Goal: Information Seeking & Learning: Learn about a topic

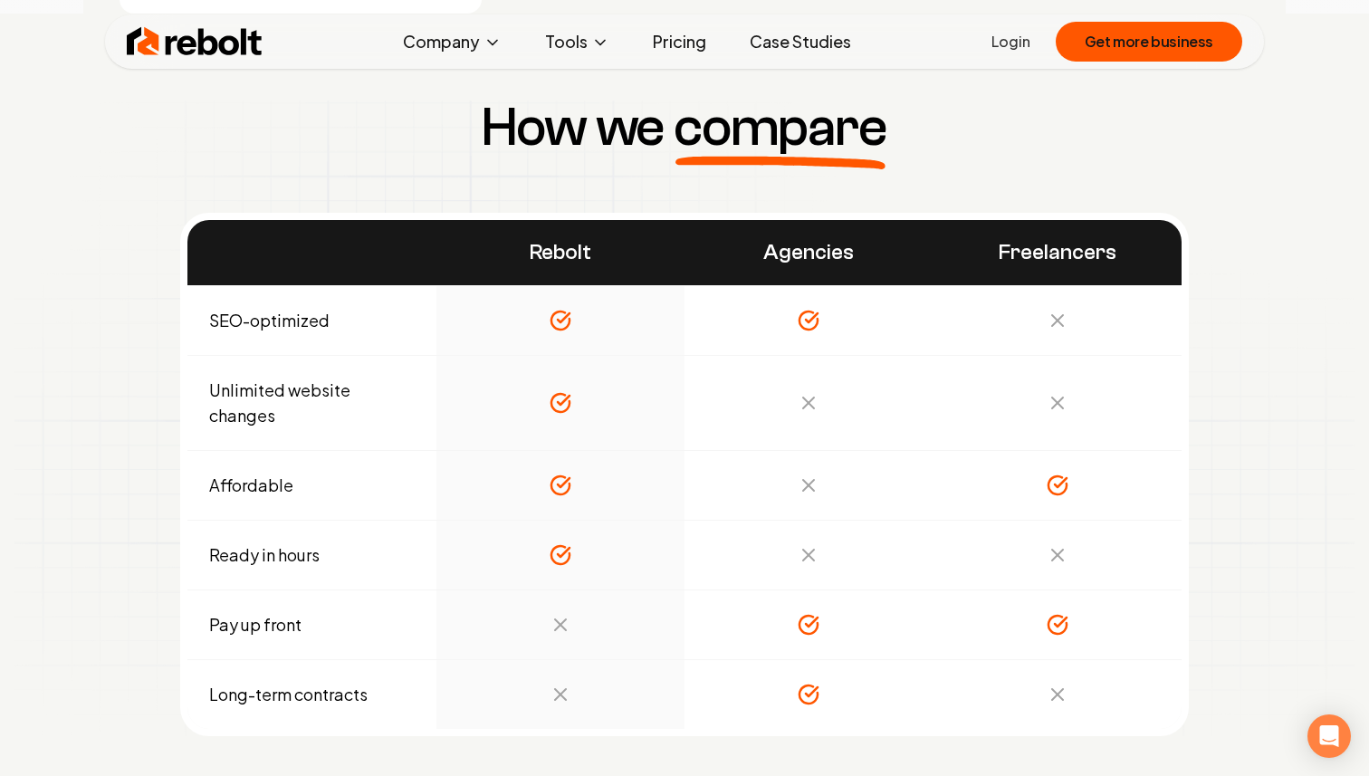
scroll to position [6108, 0]
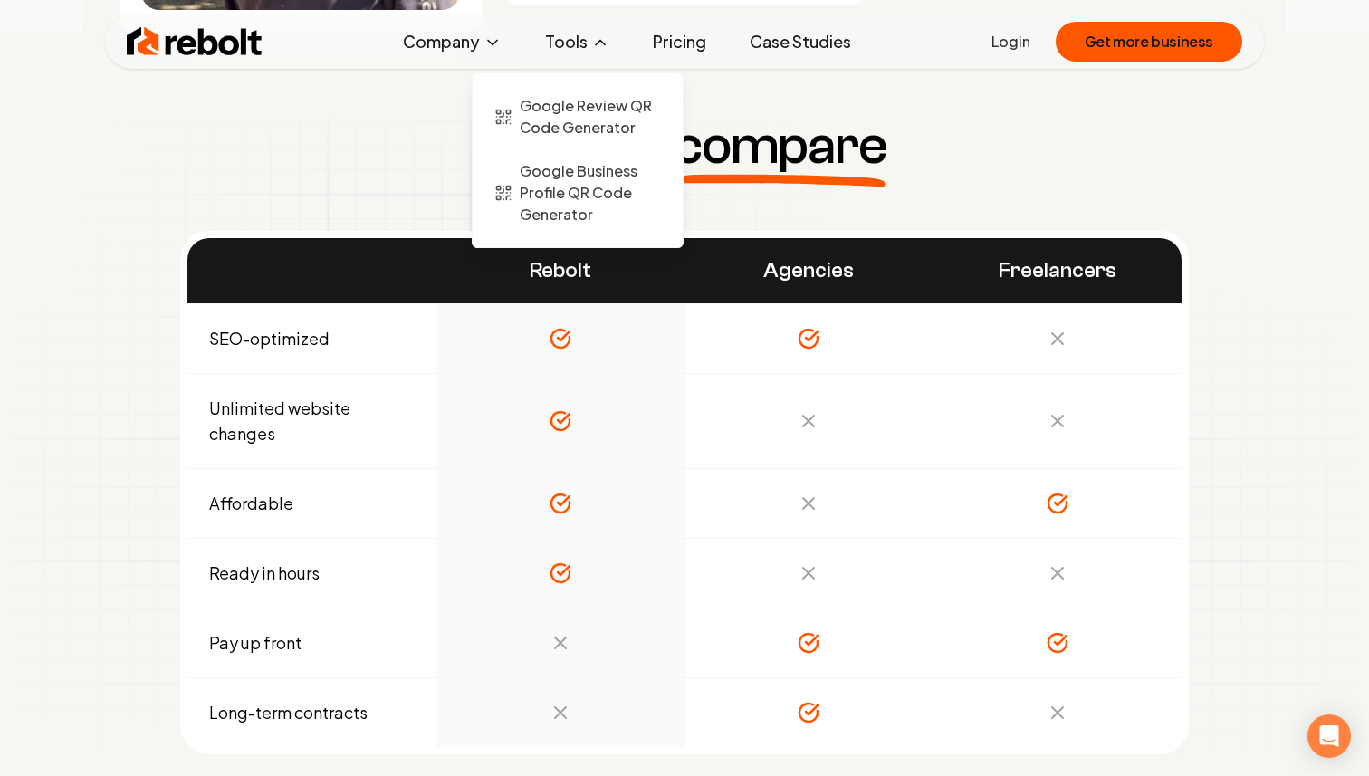
click at [582, 48] on button "Tools" at bounding box center [576, 42] width 93 height 36
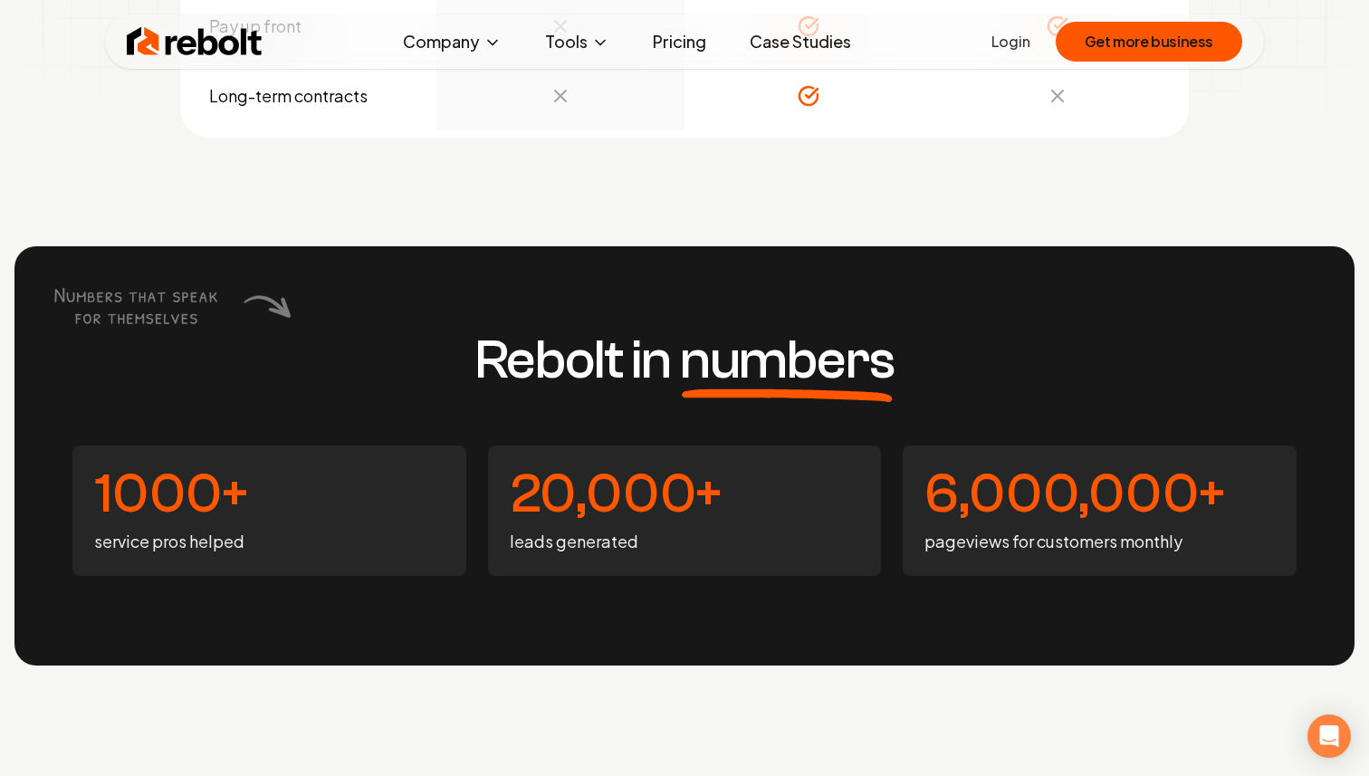
scroll to position [6694, 0]
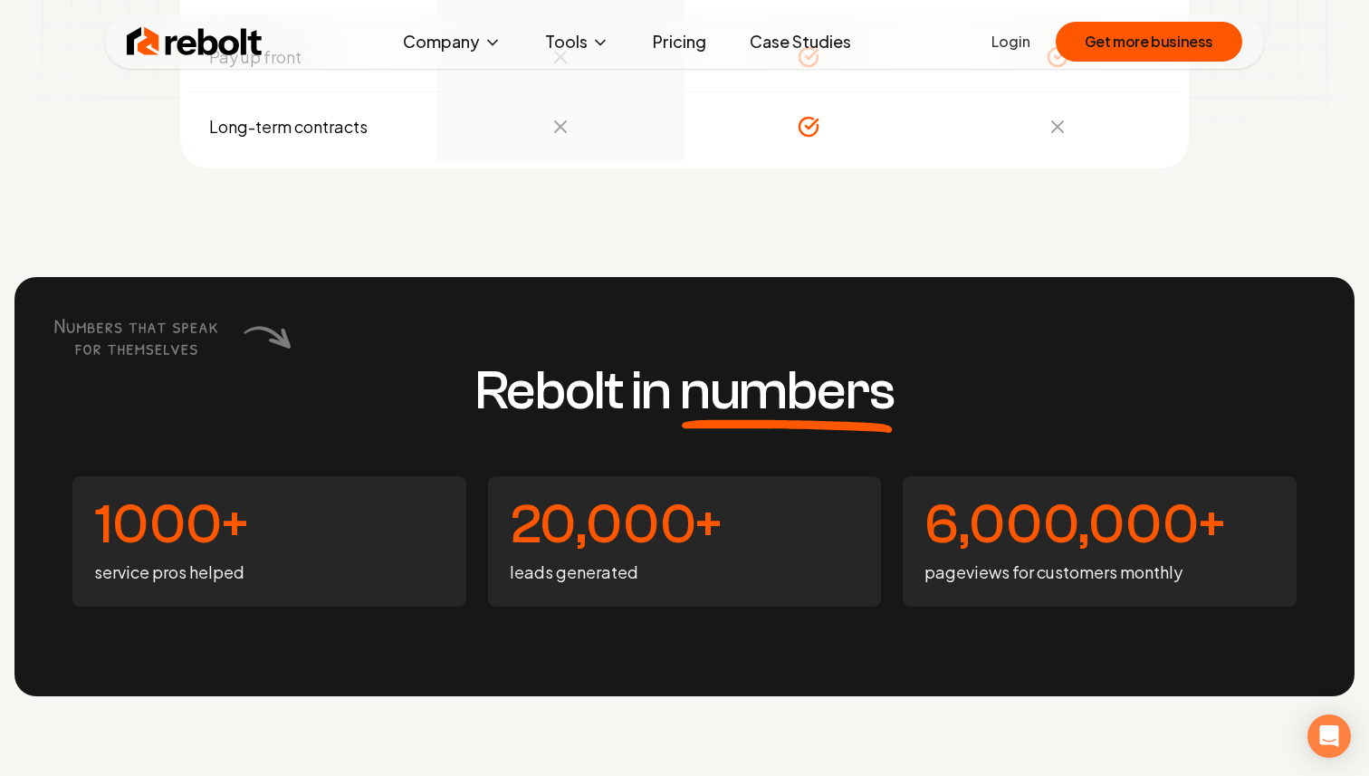
drag, startPoint x: 50, startPoint y: 323, endPoint x: 276, endPoint y: 371, distance: 231.3
click at [276, 371] on div "Rebolt in numbers 1000+ service pros helped 20,000+ leads generated 6,000,000+ …" at bounding box center [684, 486] width 1340 height 419
click at [263, 374] on div "Rebolt in numbers 1000+ service pros helped 20,000+ leads generated 6,000,000+ …" at bounding box center [684, 486] width 1340 height 419
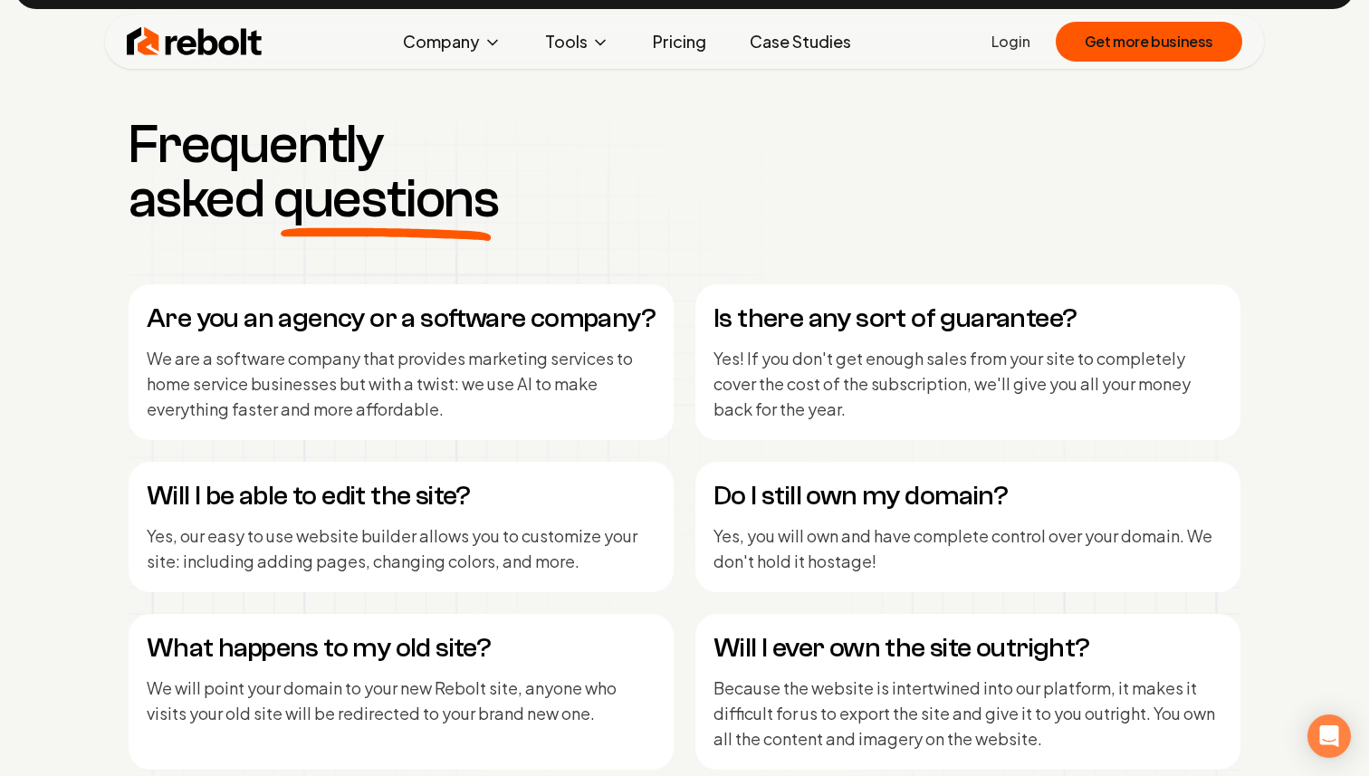
scroll to position [7361, 0]
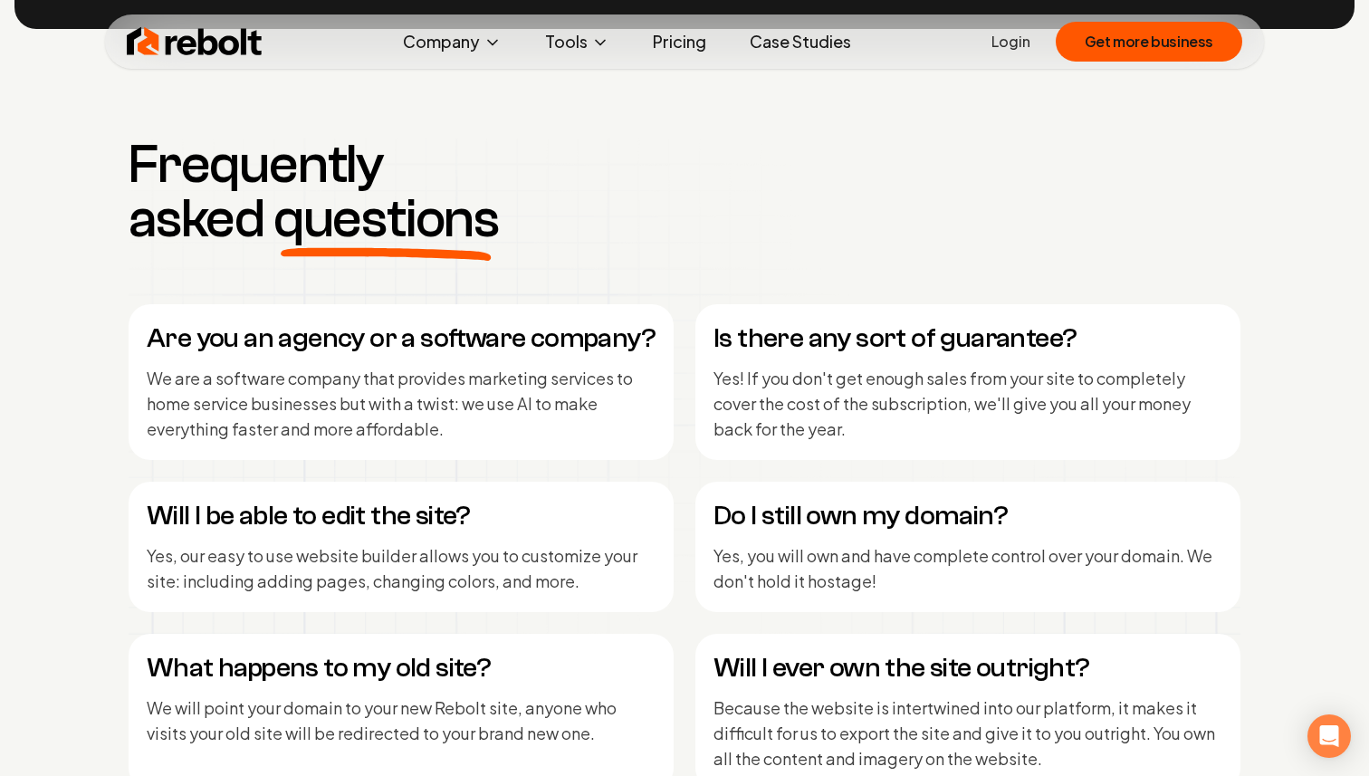
click at [294, 336] on h4 "Are you an agency or a software company?" at bounding box center [401, 338] width 509 height 33
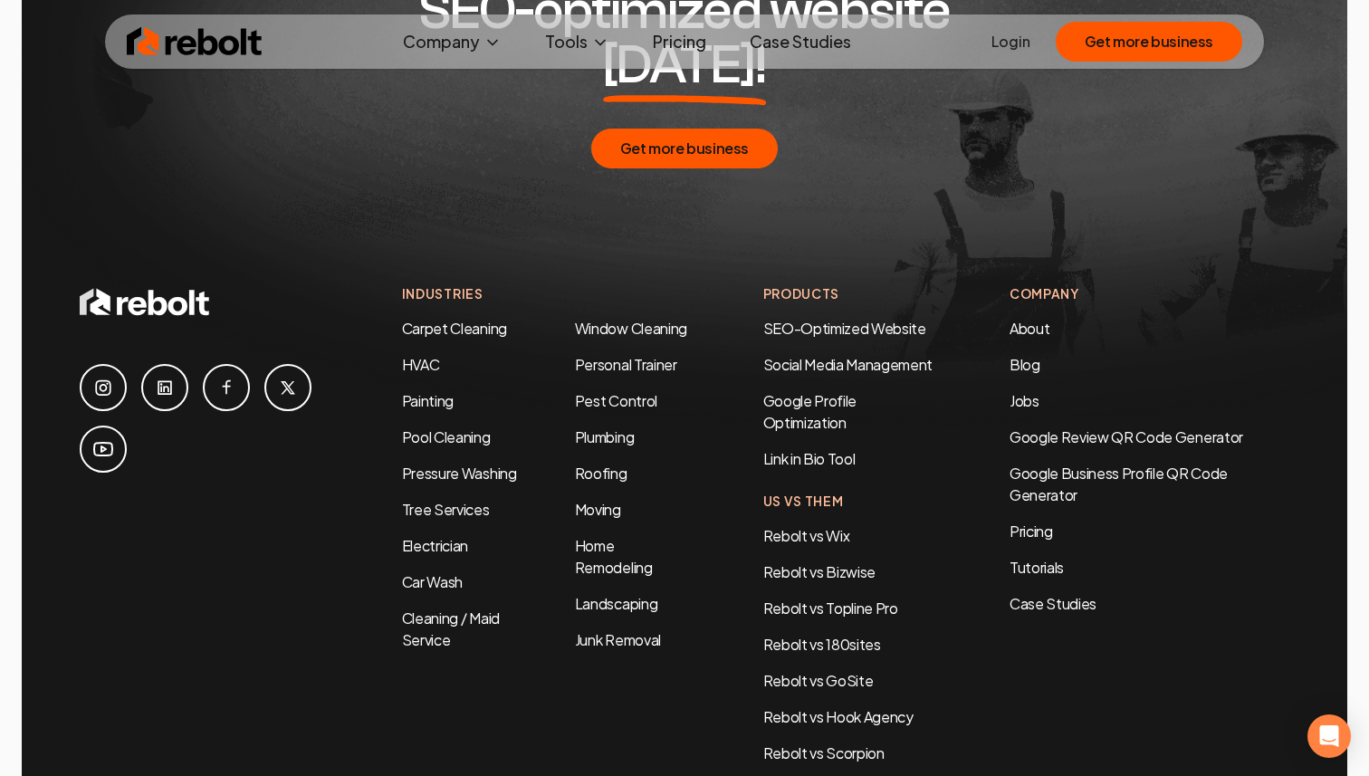
scroll to position [8759, 0]
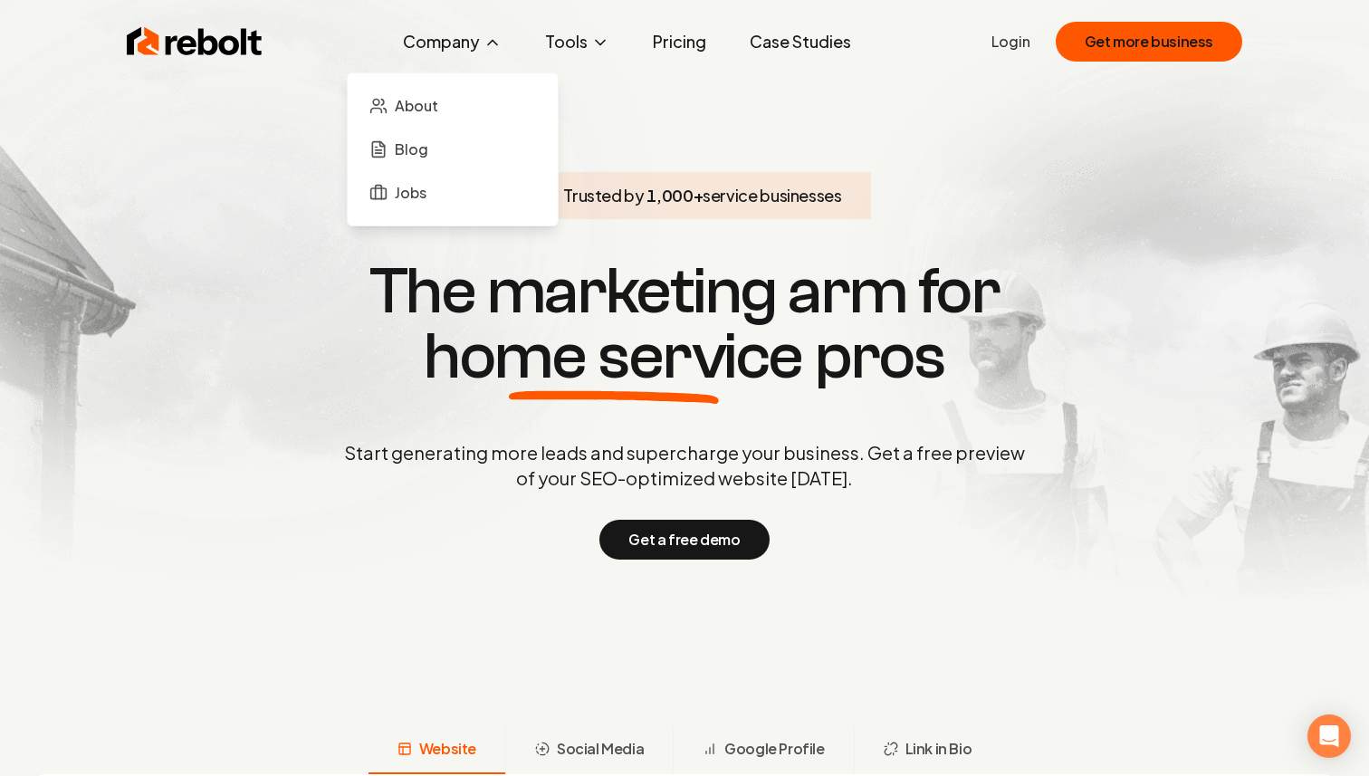
click at [459, 43] on button "Company" at bounding box center [452, 42] width 128 height 36
click at [430, 108] on span "About" at bounding box center [416, 106] width 43 height 22
